Goal: Communication & Community: Participate in discussion

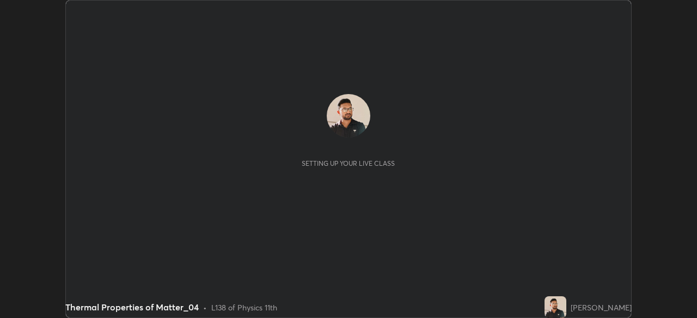
scroll to position [318, 696]
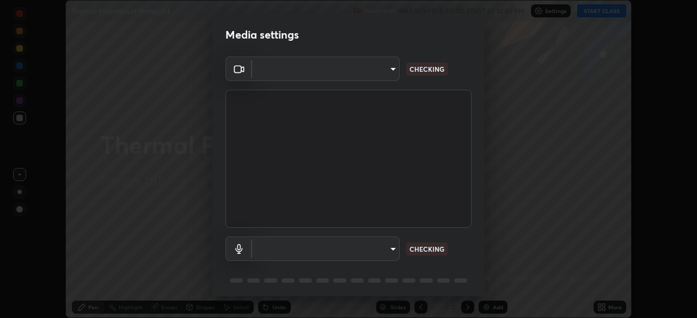
type input "7cfe94af4a2b9d0b227cff3a280efb903eecbe0022df816207a05b9fad260e24"
click at [272, 251] on body "Erase all Thermal Properties of Matter_04 Recording WAS SCHEDULED TO START AT 1…" at bounding box center [348, 159] width 697 height 318
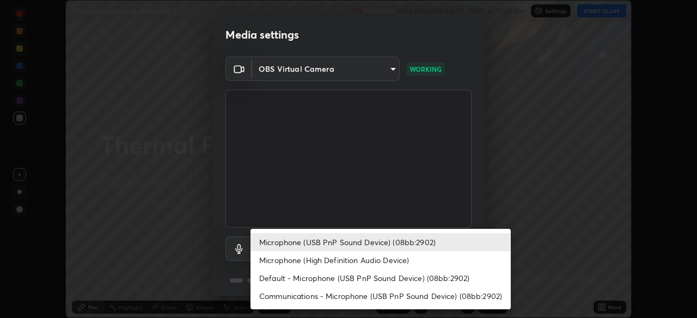
click at [272, 263] on li "Microphone (High Definition Audio Device)" at bounding box center [380, 260] width 260 height 18
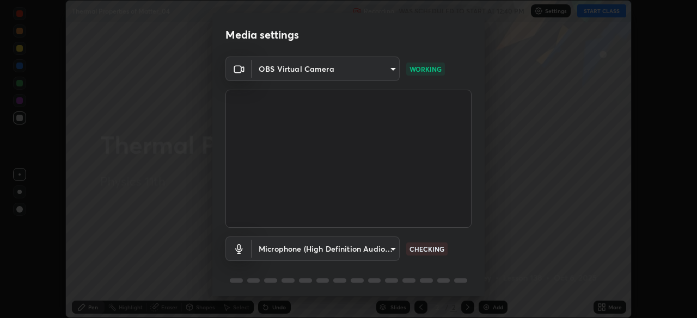
click at [279, 249] on body "Erase all Thermal Properties of Matter_04 Recording WAS SCHEDULED TO START AT 1…" at bounding box center [348, 159] width 697 height 318
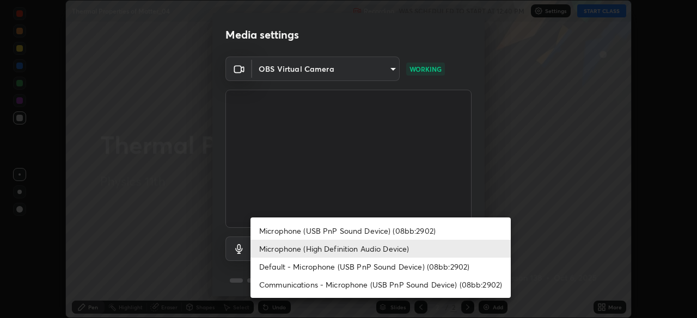
click at [276, 234] on li "Microphone (USB PnP Sound Device) (08bb:2902)" at bounding box center [380, 231] width 260 height 18
type input "65ea1d50cfe2c0030435849423ecf05871d123ae1f9d40a275a29f84c3c193ae"
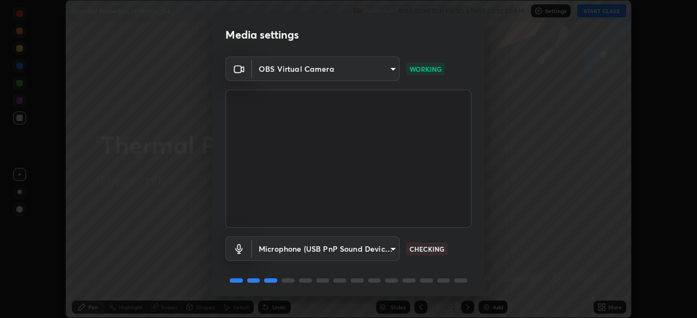
scroll to position [38, 0]
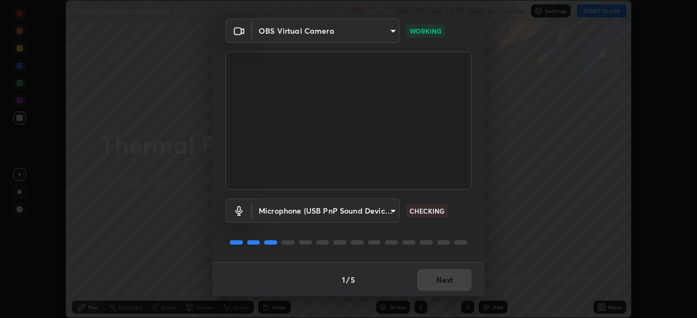
click at [441, 279] on div "1 / 5 Next" at bounding box center [348, 279] width 272 height 35
click at [440, 281] on button "Next" at bounding box center [444, 280] width 54 height 22
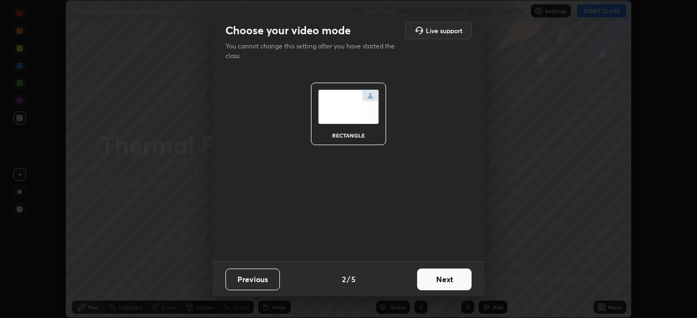
click at [439, 282] on button "Next" at bounding box center [444, 280] width 54 height 22
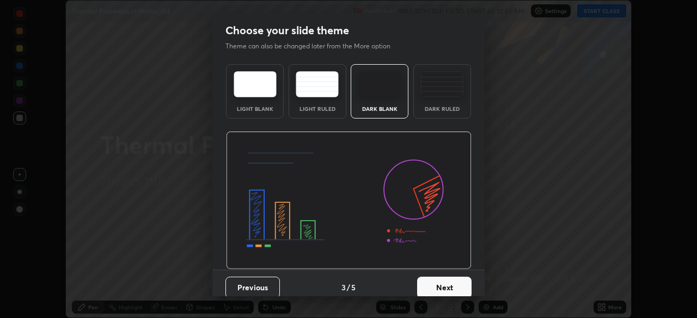
click at [442, 284] on button "Next" at bounding box center [444, 288] width 54 height 22
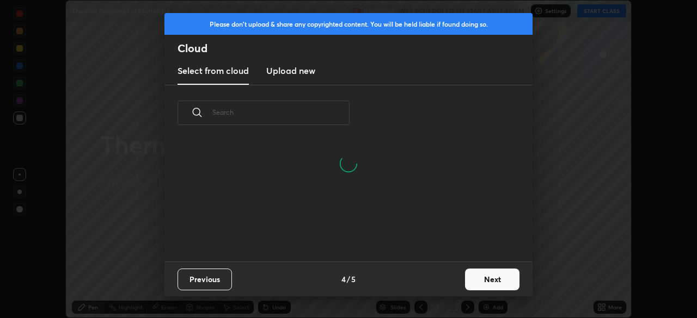
click at [476, 281] on button "Next" at bounding box center [492, 280] width 54 height 22
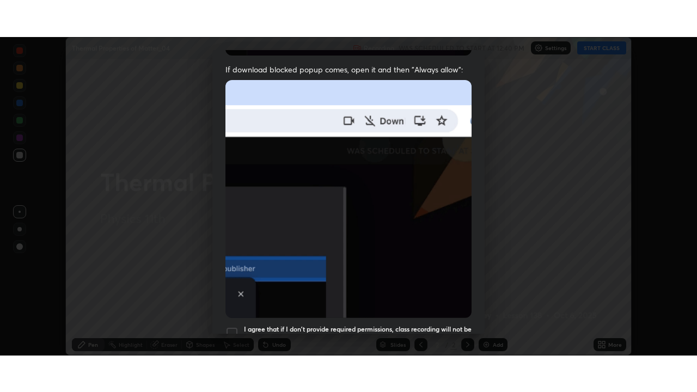
scroll to position [260, 0]
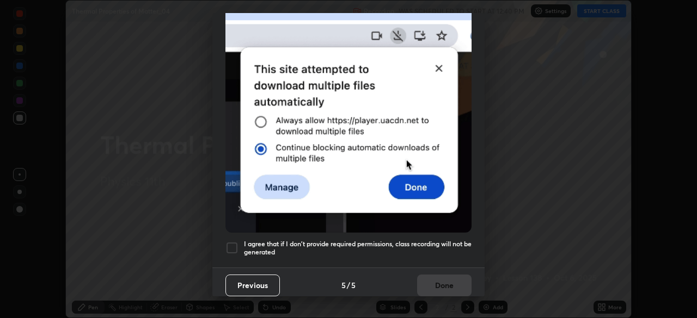
click at [233, 244] on div at bounding box center [231, 248] width 13 height 13
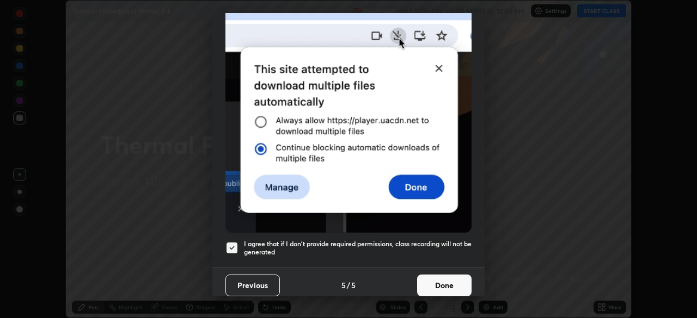
click at [433, 283] on button "Done" at bounding box center [444, 286] width 54 height 22
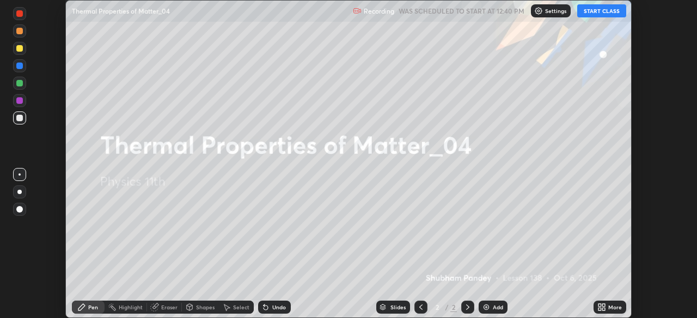
click at [593, 13] on button "START CLASS" at bounding box center [601, 10] width 49 height 13
click at [603, 309] on icon at bounding box center [603, 309] width 3 height 3
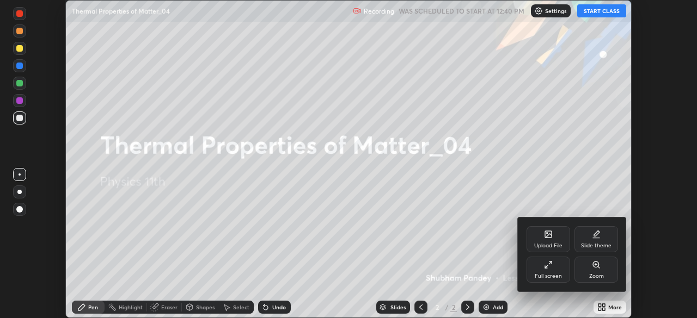
click at [547, 277] on div "Full screen" at bounding box center [547, 276] width 27 height 5
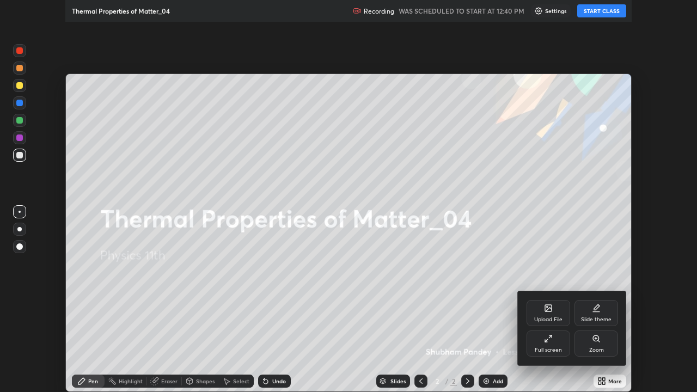
scroll to position [392, 697]
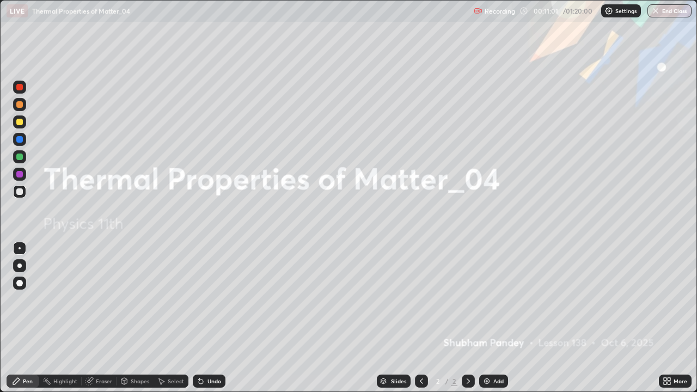
click at [20, 121] on div at bounding box center [19, 122] width 7 height 7
click at [494, 318] on div "Add" at bounding box center [498, 380] width 10 height 5
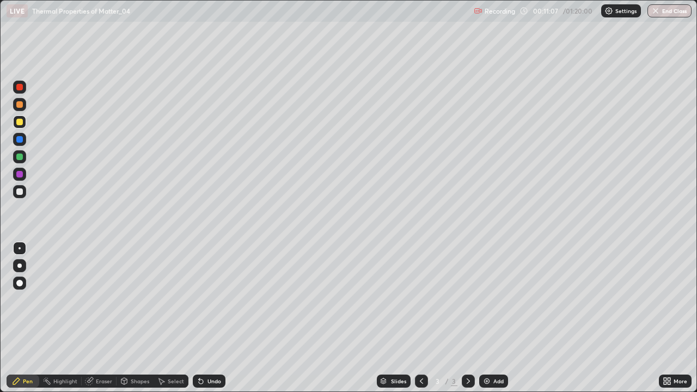
click at [207, 318] on div "Undo" at bounding box center [214, 380] width 14 height 5
click at [19, 265] on div at bounding box center [19, 265] width 4 height 4
click at [20, 103] on div at bounding box center [19, 104] width 7 height 7
click at [19, 124] on div at bounding box center [19, 122] width 7 height 7
click at [20, 140] on div at bounding box center [19, 139] width 7 height 7
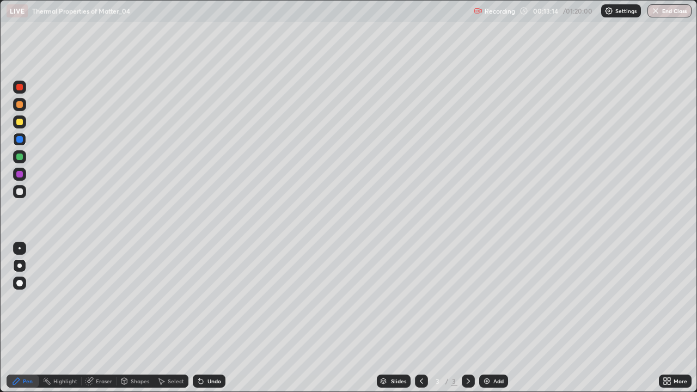
click at [211, 318] on div "Undo" at bounding box center [214, 380] width 14 height 5
click at [20, 193] on div at bounding box center [19, 191] width 7 height 7
click at [18, 193] on div at bounding box center [19, 191] width 7 height 7
click at [17, 87] on div at bounding box center [19, 87] width 7 height 7
click at [17, 156] on div at bounding box center [19, 156] width 7 height 7
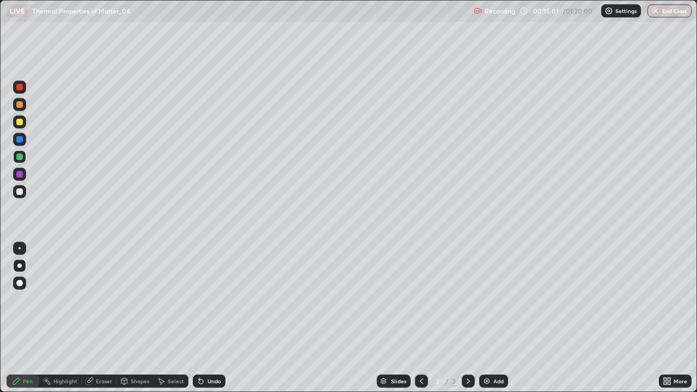
click at [207, 318] on div "Undo" at bounding box center [214, 380] width 14 height 5
click at [210, 318] on div "Undo" at bounding box center [209, 380] width 33 height 13
click at [211, 318] on div "Undo" at bounding box center [209, 380] width 33 height 13
click at [208, 318] on div "Undo" at bounding box center [214, 380] width 14 height 5
click at [19, 194] on div at bounding box center [19, 191] width 7 height 7
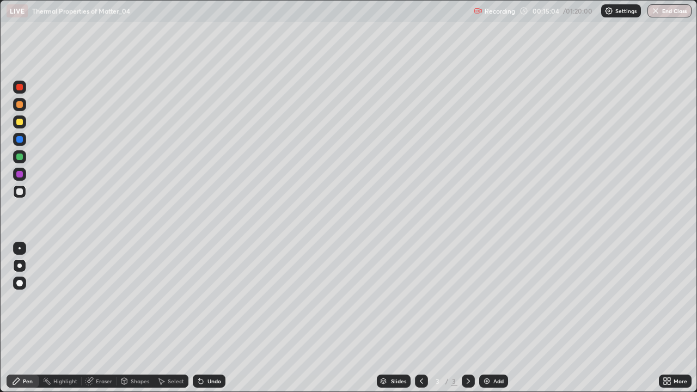
click at [19, 103] on div at bounding box center [19, 104] width 7 height 7
click at [207, 318] on div "Undo" at bounding box center [209, 380] width 33 height 13
click at [20, 190] on div at bounding box center [19, 191] width 7 height 7
click at [19, 120] on div at bounding box center [19, 122] width 7 height 7
click at [19, 190] on div at bounding box center [19, 191] width 7 height 7
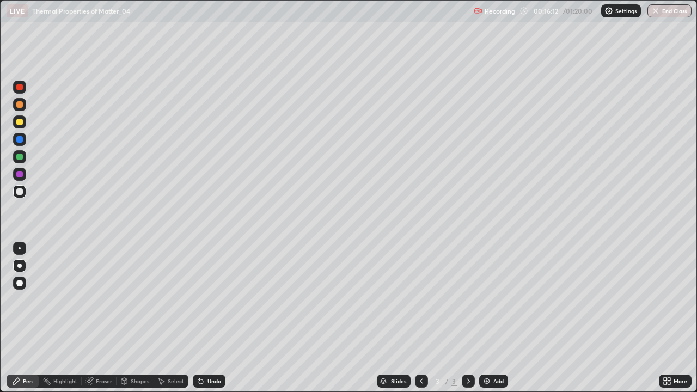
click at [20, 104] on div at bounding box center [19, 104] width 7 height 7
click at [20, 122] on div at bounding box center [19, 122] width 7 height 7
click at [22, 139] on div at bounding box center [19, 139] width 7 height 7
click at [22, 190] on div at bounding box center [19, 191] width 7 height 7
click at [24, 90] on div at bounding box center [19, 87] width 13 height 13
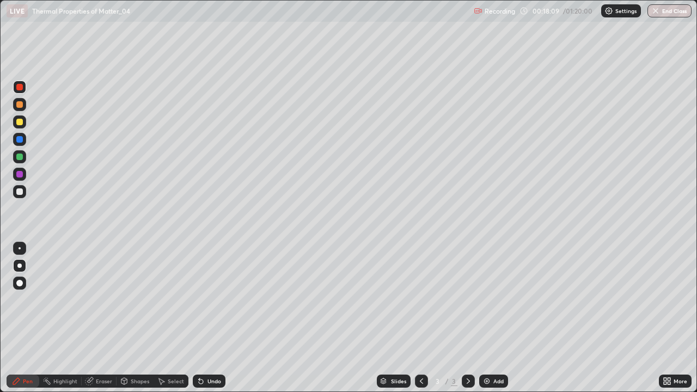
click at [22, 159] on div at bounding box center [19, 156] width 7 height 7
click at [20, 194] on div at bounding box center [19, 191] width 7 height 7
click at [20, 107] on div at bounding box center [19, 104] width 7 height 7
click at [207, 318] on div "Undo" at bounding box center [214, 380] width 14 height 5
click at [212, 318] on div "Undo" at bounding box center [214, 380] width 14 height 5
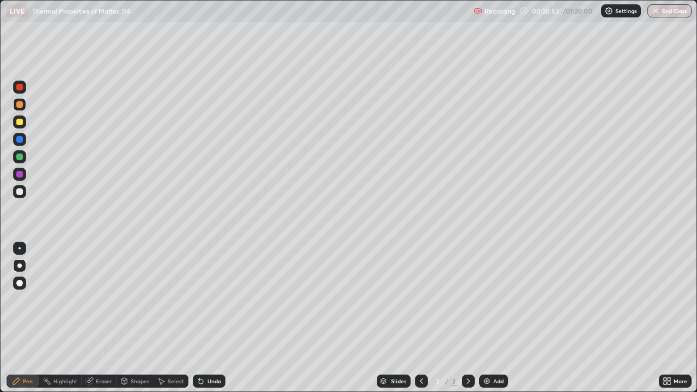
click at [20, 194] on div at bounding box center [19, 191] width 7 height 7
click at [24, 127] on div at bounding box center [19, 121] width 13 height 13
click at [22, 139] on div at bounding box center [19, 139] width 7 height 7
click at [20, 191] on div at bounding box center [19, 191] width 7 height 7
click at [22, 85] on div at bounding box center [19, 87] width 7 height 7
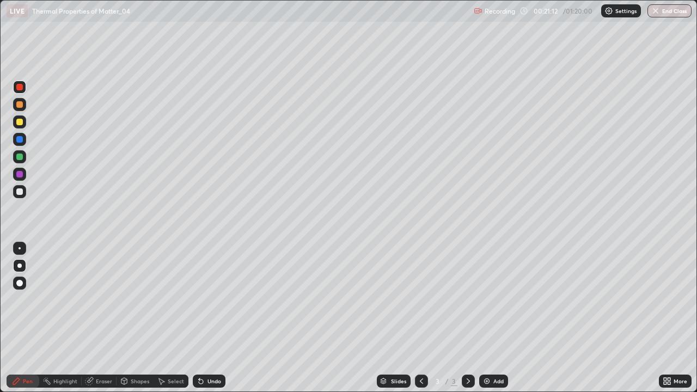
click at [19, 158] on div at bounding box center [19, 156] width 7 height 7
click at [21, 191] on div at bounding box center [19, 191] width 7 height 7
click at [20, 190] on div at bounding box center [19, 191] width 7 height 7
click at [493, 318] on div "Add" at bounding box center [493, 380] width 29 height 13
click at [22, 124] on div at bounding box center [19, 122] width 7 height 7
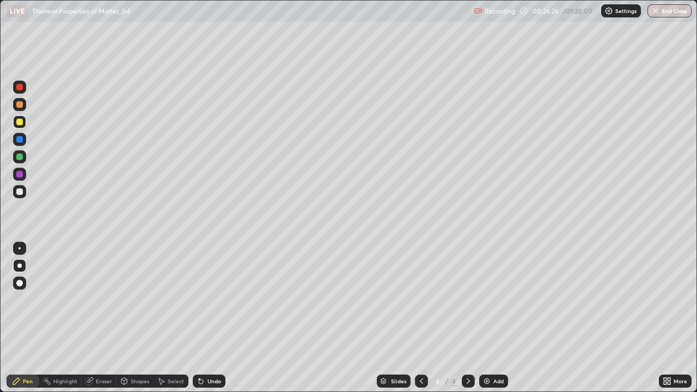
click at [19, 138] on div at bounding box center [19, 139] width 7 height 7
click at [20, 193] on div at bounding box center [19, 191] width 7 height 7
click at [19, 138] on div at bounding box center [19, 139] width 7 height 7
click at [19, 190] on div at bounding box center [19, 191] width 7 height 7
click at [212, 318] on div "Undo" at bounding box center [209, 380] width 33 height 13
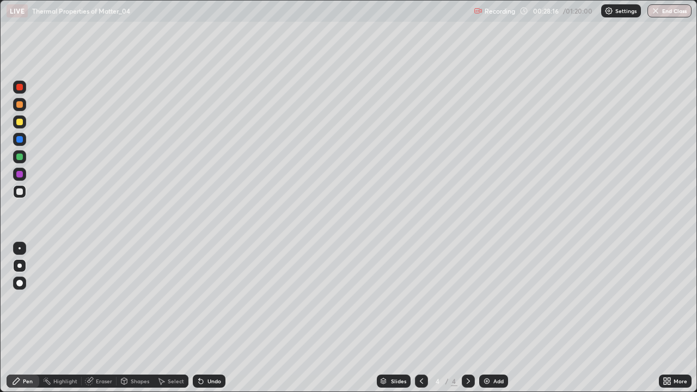
click at [21, 124] on div at bounding box center [19, 122] width 7 height 7
click at [20, 190] on div at bounding box center [19, 191] width 7 height 7
click at [202, 318] on div "Undo" at bounding box center [209, 380] width 33 height 13
click at [209, 318] on div "Undo" at bounding box center [214, 380] width 14 height 5
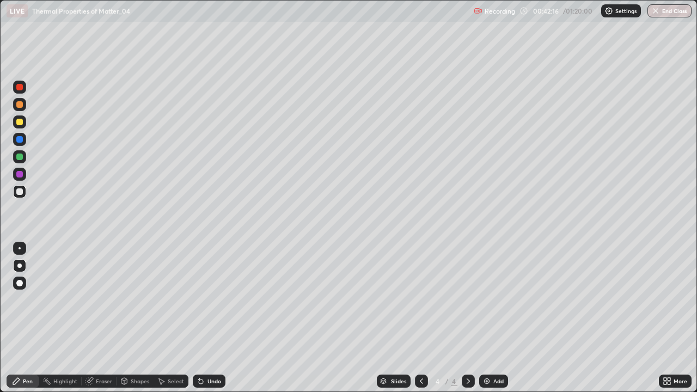
click at [493, 318] on div "Add" at bounding box center [498, 380] width 10 height 5
click at [21, 127] on div at bounding box center [19, 121] width 13 height 13
click at [20, 140] on div at bounding box center [19, 139] width 7 height 7
click at [21, 188] on div at bounding box center [19, 191] width 7 height 7
click at [20, 193] on div at bounding box center [19, 191] width 7 height 7
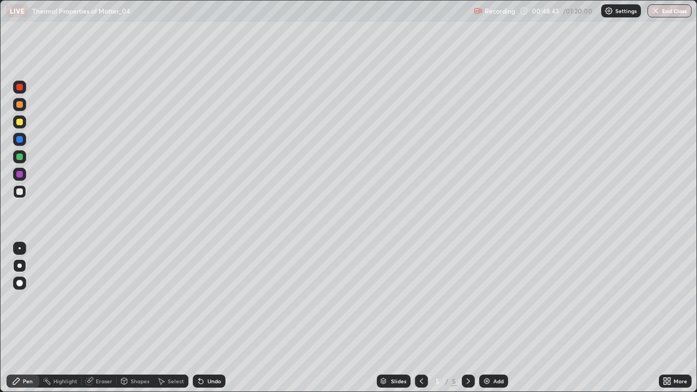
click at [21, 118] on div at bounding box center [19, 121] width 13 height 13
click at [483, 318] on img at bounding box center [486, 381] width 9 height 9
click at [17, 139] on div at bounding box center [19, 139] width 7 height 7
click at [204, 318] on div "Undo" at bounding box center [209, 380] width 33 height 13
click at [137, 318] on div "Shapes" at bounding box center [134, 380] width 37 height 13
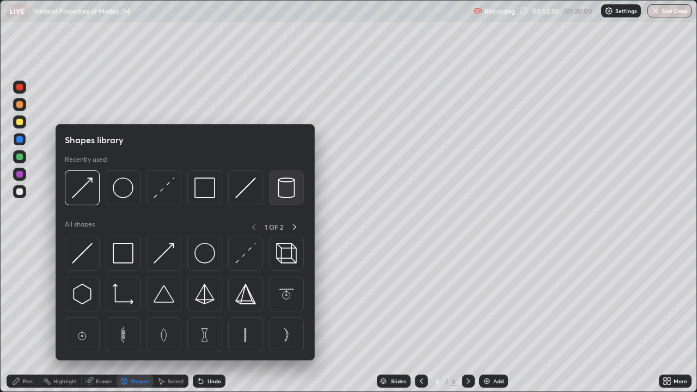
click at [287, 189] on img at bounding box center [286, 187] width 21 height 21
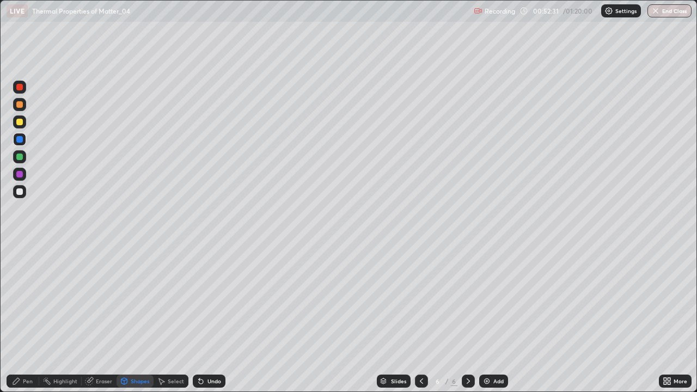
click at [20, 192] on div at bounding box center [19, 191] width 7 height 7
click at [28, 318] on div "Pen" at bounding box center [28, 380] width 10 height 5
click at [496, 318] on div "Add" at bounding box center [493, 380] width 29 height 13
click at [21, 122] on div at bounding box center [19, 122] width 7 height 7
click at [134, 318] on div "Shapes" at bounding box center [134, 380] width 37 height 13
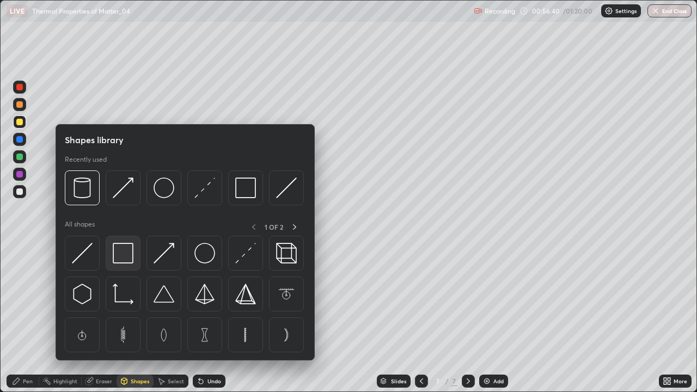
click at [124, 252] on img at bounding box center [123, 253] width 21 height 21
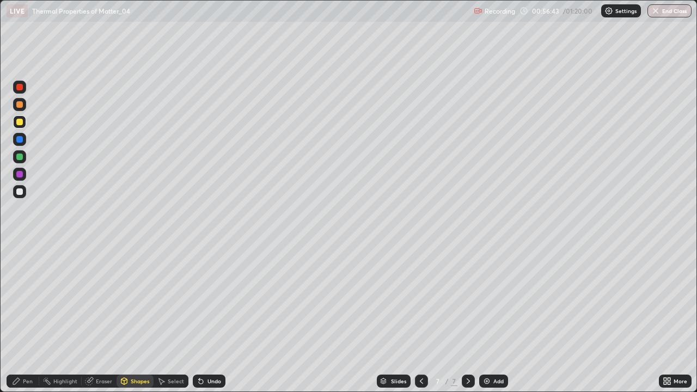
click at [107, 318] on div "Eraser" at bounding box center [104, 380] width 16 height 5
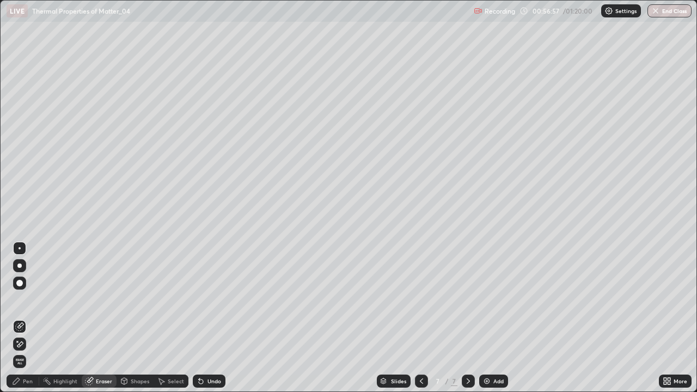
click at [134, 318] on div "Shapes" at bounding box center [140, 380] width 19 height 5
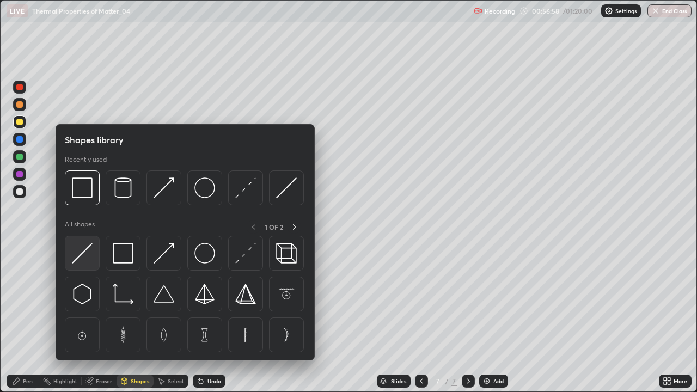
click at [82, 254] on img at bounding box center [82, 253] width 21 height 21
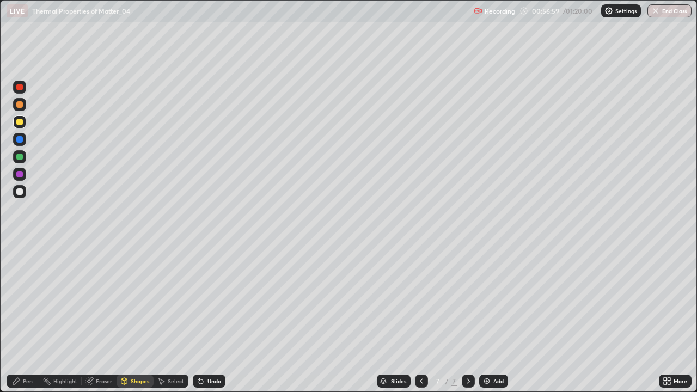
click at [21, 141] on div at bounding box center [19, 139] width 7 height 7
click at [104, 318] on div "Eraser" at bounding box center [104, 380] width 16 height 5
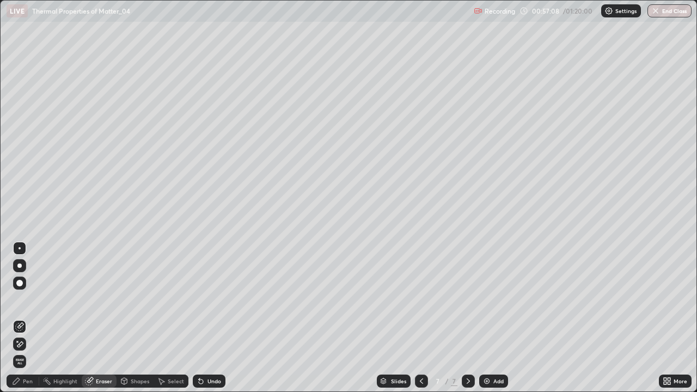
click at [28, 318] on div "Pen" at bounding box center [23, 380] width 33 height 13
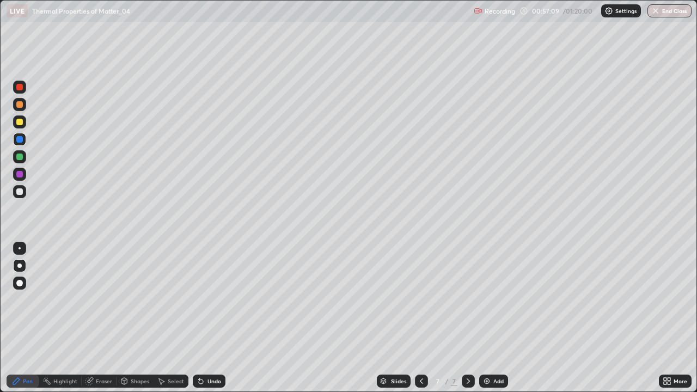
click at [20, 190] on div at bounding box center [19, 191] width 7 height 7
click at [20, 87] on div at bounding box center [19, 87] width 7 height 7
click at [22, 156] on div at bounding box center [19, 156] width 7 height 7
click at [17, 141] on div at bounding box center [19, 139] width 7 height 7
click at [135, 318] on div "Shapes" at bounding box center [140, 380] width 19 height 5
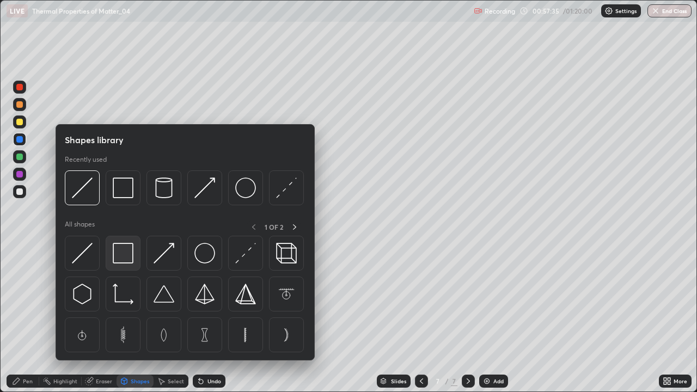
click at [126, 254] on img at bounding box center [123, 253] width 21 height 21
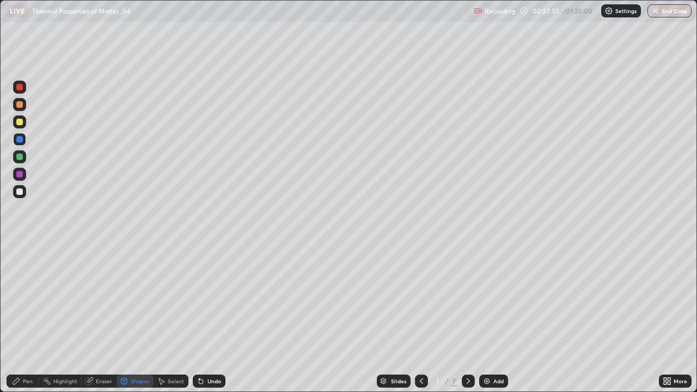
click at [208, 318] on div "Undo" at bounding box center [209, 380] width 33 height 13
click at [21, 122] on div at bounding box center [19, 122] width 7 height 7
click at [99, 318] on div "Eraser" at bounding box center [104, 380] width 16 height 5
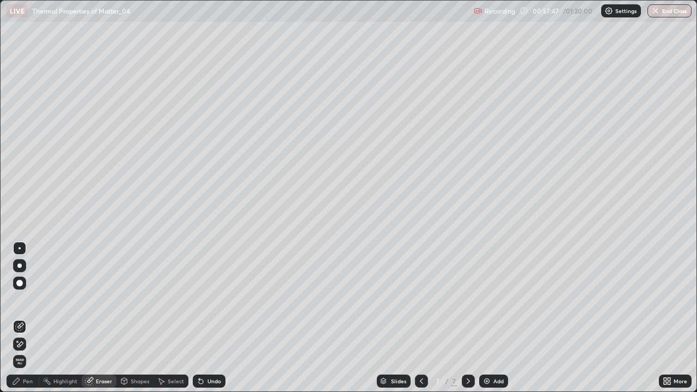
click at [132, 318] on div "Shapes" at bounding box center [140, 380] width 19 height 5
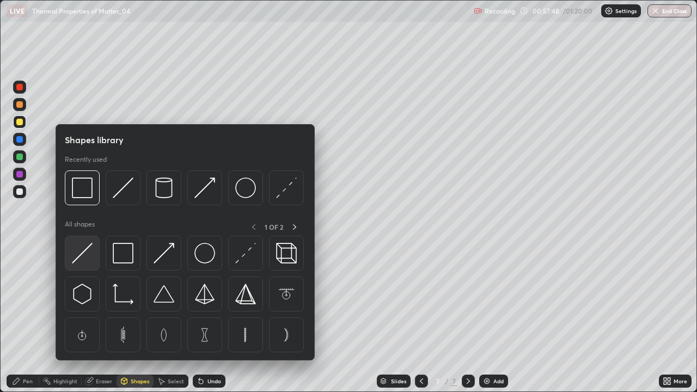
click at [79, 254] on img at bounding box center [82, 253] width 21 height 21
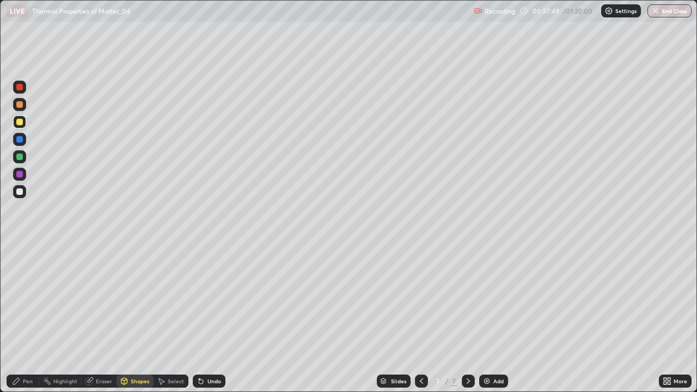
click at [19, 140] on div at bounding box center [19, 139] width 7 height 7
click at [104, 318] on div "Eraser" at bounding box center [104, 380] width 16 height 5
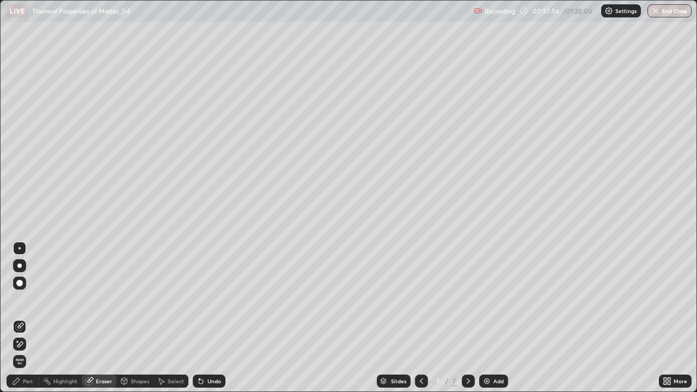
click at [29, 318] on div "Pen" at bounding box center [28, 380] width 10 height 5
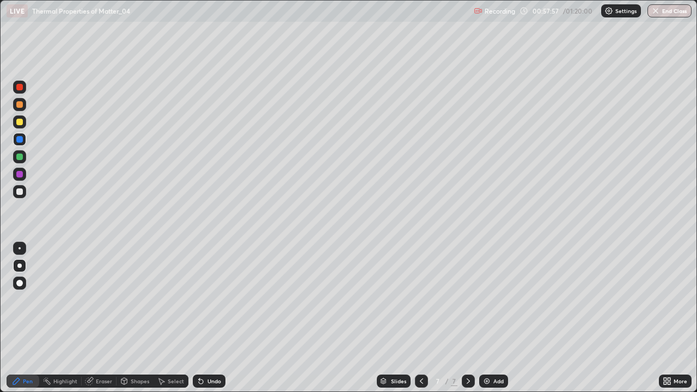
click at [21, 190] on div at bounding box center [19, 191] width 7 height 7
click at [20, 88] on div at bounding box center [19, 87] width 7 height 7
click at [21, 140] on div at bounding box center [19, 139] width 7 height 7
click at [133, 318] on div "Shapes" at bounding box center [140, 380] width 19 height 5
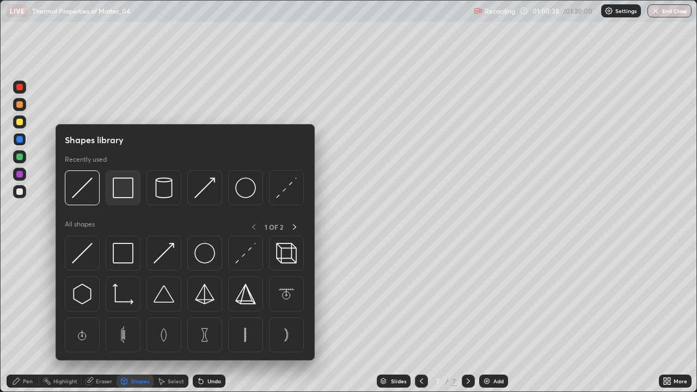
click at [117, 188] on img at bounding box center [123, 187] width 21 height 21
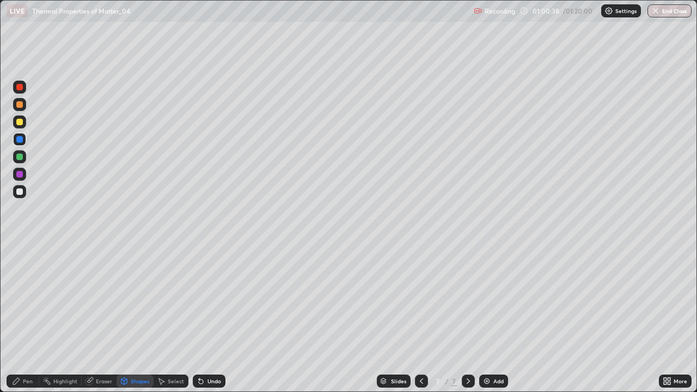
click at [19, 122] on div at bounding box center [19, 122] width 7 height 7
click at [106, 318] on div "Eraser" at bounding box center [104, 380] width 16 height 5
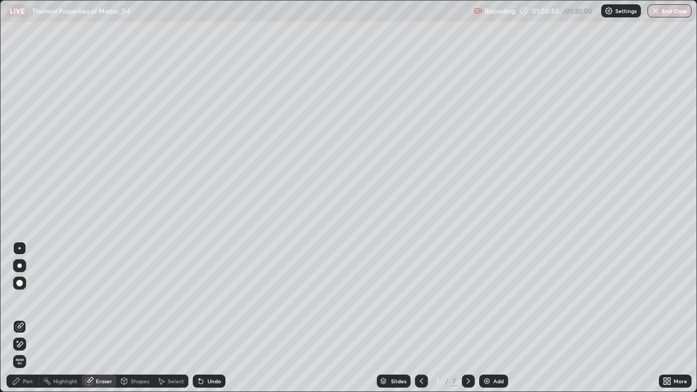
click at [24, 318] on div "Pen" at bounding box center [28, 380] width 10 height 5
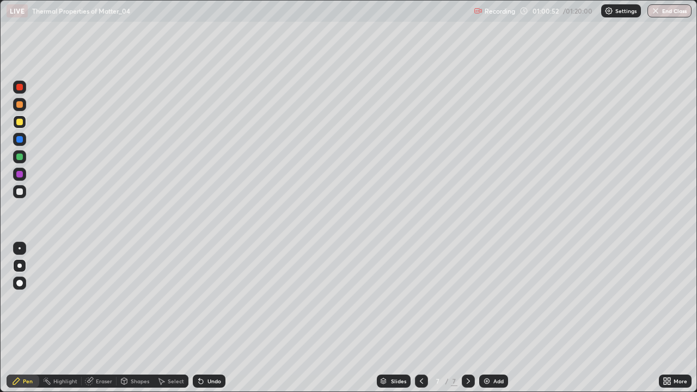
click at [20, 141] on div at bounding box center [19, 139] width 7 height 7
click at [21, 190] on div at bounding box center [19, 191] width 7 height 7
click at [18, 86] on div at bounding box center [19, 87] width 7 height 7
click at [19, 194] on div at bounding box center [19, 191] width 7 height 7
click at [21, 123] on div at bounding box center [19, 122] width 7 height 7
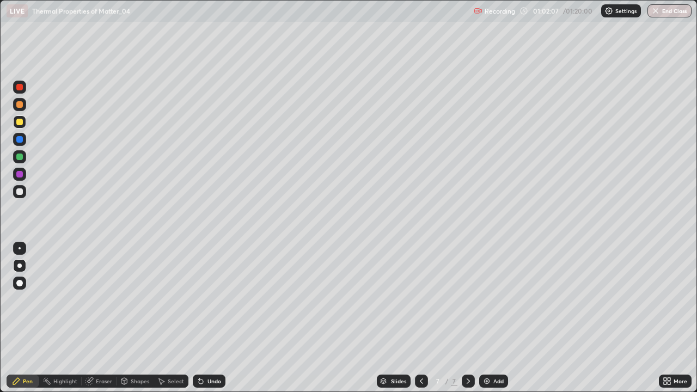
click at [21, 193] on div at bounding box center [19, 191] width 7 height 7
click at [19, 88] on div at bounding box center [19, 87] width 7 height 7
click at [14, 103] on div at bounding box center [19, 104] width 13 height 13
click at [18, 84] on div at bounding box center [19, 87] width 7 height 7
click at [21, 188] on div at bounding box center [19, 191] width 7 height 7
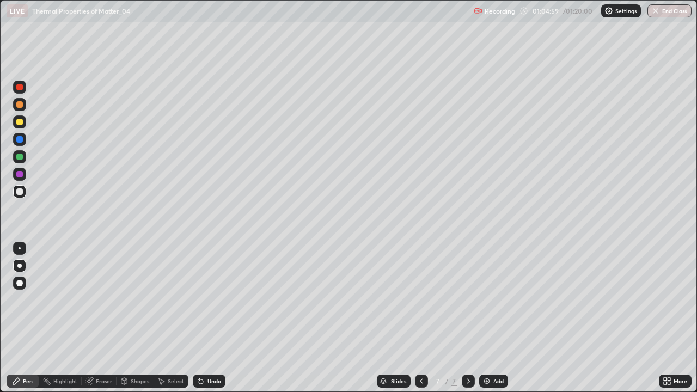
click at [495, 318] on div "Add" at bounding box center [498, 380] width 10 height 5
click at [19, 119] on div at bounding box center [19, 122] width 7 height 7
click at [19, 121] on div at bounding box center [19, 122] width 7 height 7
click at [134, 318] on div "Shapes" at bounding box center [134, 380] width 37 height 13
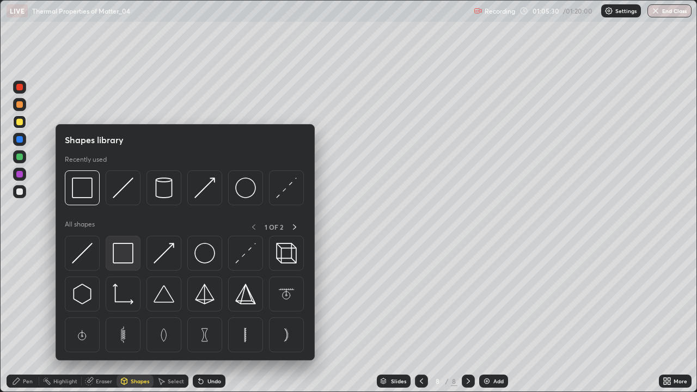
click at [121, 256] on img at bounding box center [123, 253] width 21 height 21
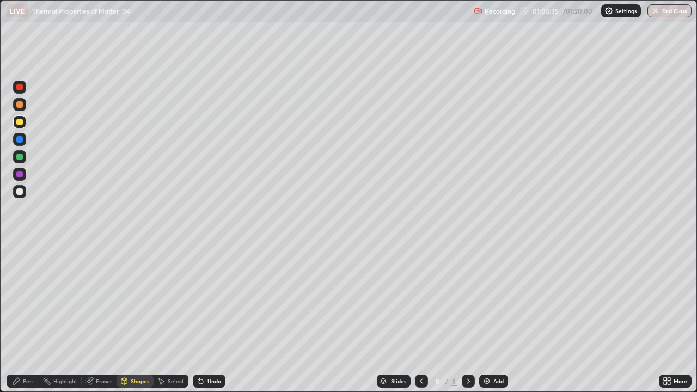
click at [143, 318] on div "Shapes" at bounding box center [140, 380] width 19 height 5
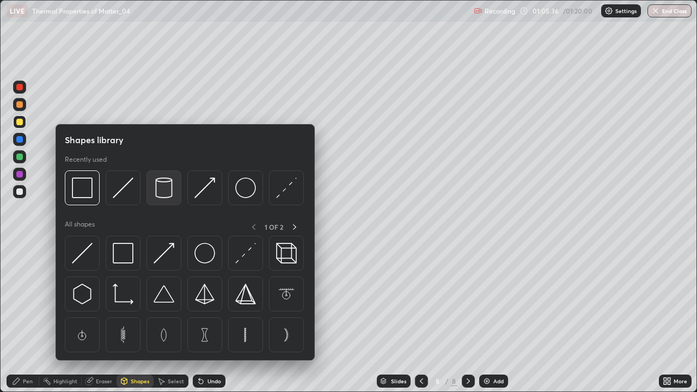
click at [159, 183] on img at bounding box center [163, 187] width 21 height 21
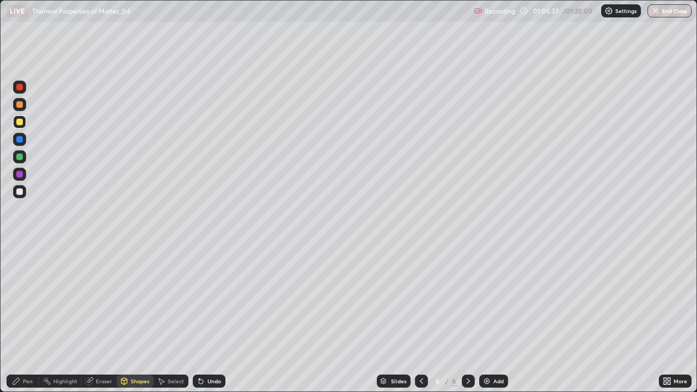
click at [20, 192] on div at bounding box center [19, 191] width 7 height 7
click at [21, 138] on div at bounding box center [19, 139] width 7 height 7
click at [25, 318] on div "Pen" at bounding box center [28, 380] width 10 height 5
click at [20, 158] on div at bounding box center [19, 156] width 7 height 7
click at [20, 138] on div at bounding box center [19, 139] width 7 height 7
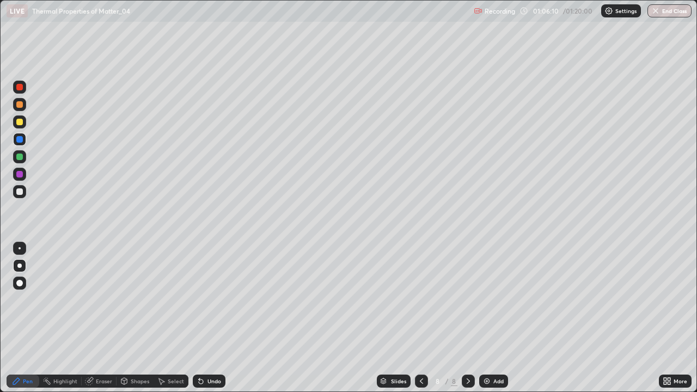
click at [207, 318] on div "Undo" at bounding box center [214, 380] width 14 height 5
click at [20, 158] on div at bounding box center [19, 156] width 7 height 7
click at [19, 191] on div at bounding box center [19, 191] width 7 height 7
click at [210, 318] on div "Undo" at bounding box center [209, 380] width 33 height 13
click at [493, 318] on div "Add" at bounding box center [498, 380] width 10 height 5
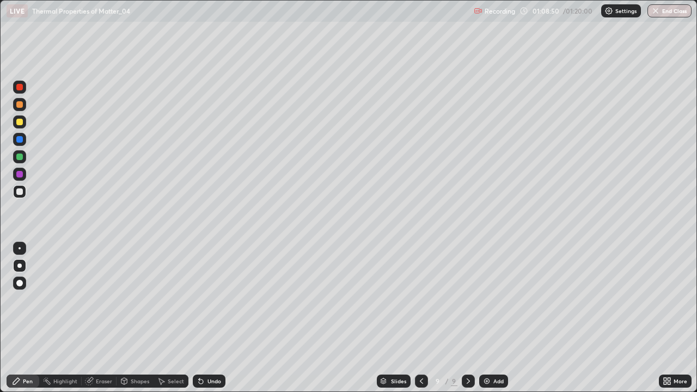
click at [21, 123] on div at bounding box center [19, 122] width 7 height 7
click at [19, 193] on div at bounding box center [19, 191] width 7 height 7
click at [19, 121] on div at bounding box center [19, 122] width 7 height 7
click at [24, 139] on div at bounding box center [19, 139] width 13 height 13
click at [210, 318] on div "Undo" at bounding box center [214, 380] width 14 height 5
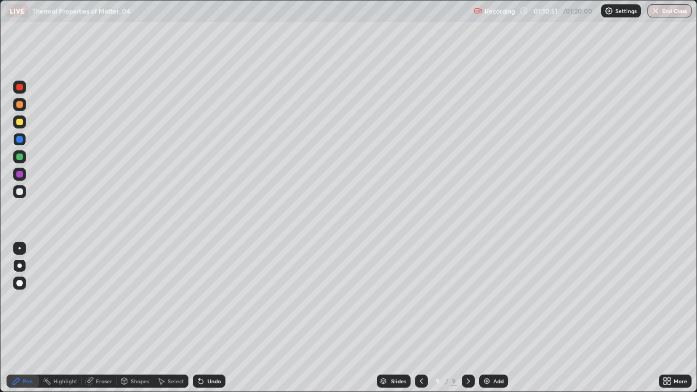
click at [20, 125] on div at bounding box center [19, 122] width 7 height 7
click at [18, 139] on div at bounding box center [19, 139] width 7 height 7
click at [22, 84] on div at bounding box center [19, 87] width 7 height 7
click at [25, 192] on div at bounding box center [19, 191] width 13 height 13
click at [487, 318] on div "Add" at bounding box center [493, 380] width 29 height 13
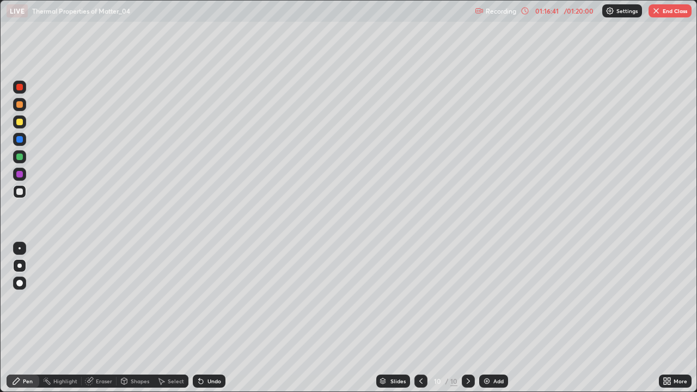
click at [420, 318] on icon at bounding box center [420, 381] width 9 height 9
click at [421, 318] on icon at bounding box center [420, 381] width 9 height 9
click at [424, 318] on div at bounding box center [420, 380] width 13 height 13
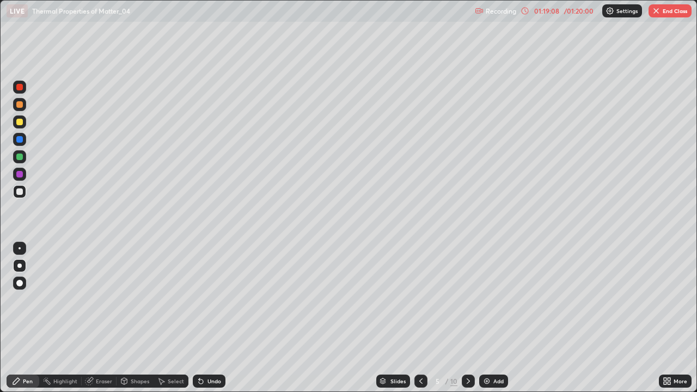
click at [424, 318] on div at bounding box center [420, 380] width 13 height 13
click at [659, 12] on img "button" at bounding box center [655, 11] width 9 height 9
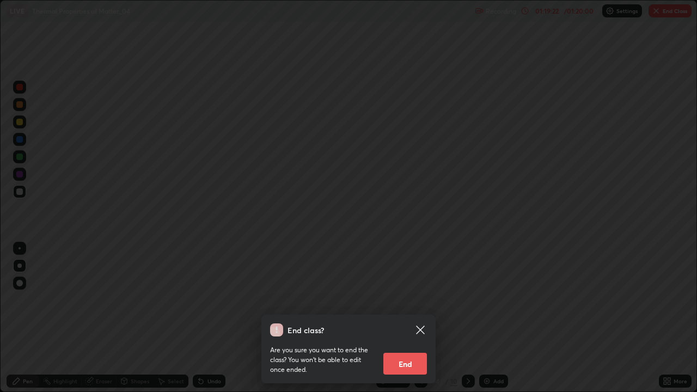
click at [397, 318] on button "End" at bounding box center [405, 364] width 44 height 22
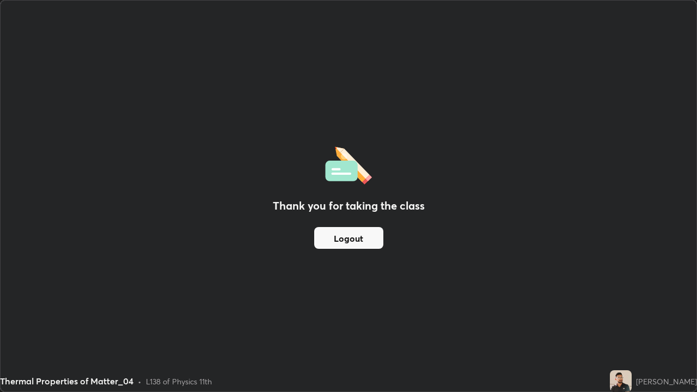
click at [360, 242] on button "Logout" at bounding box center [348, 238] width 69 height 22
